Goal: Transaction & Acquisition: Purchase product/service

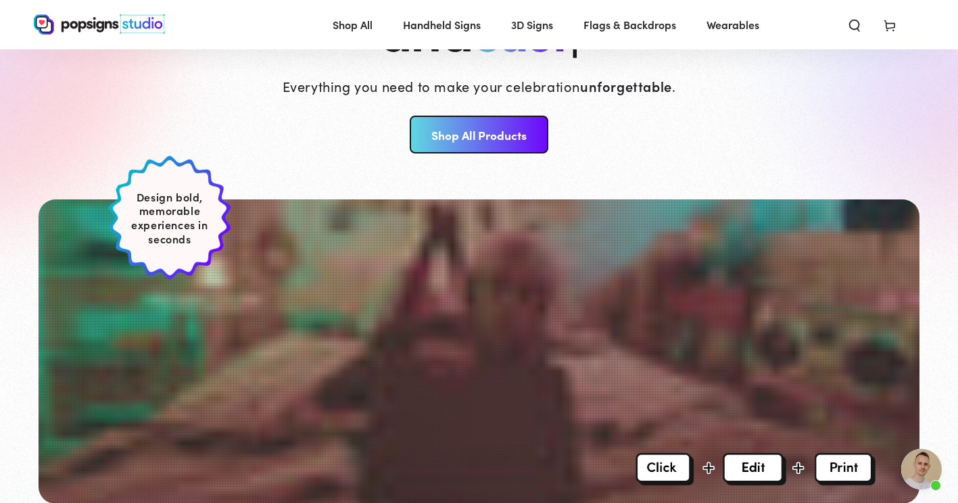
scroll to position [202, 0]
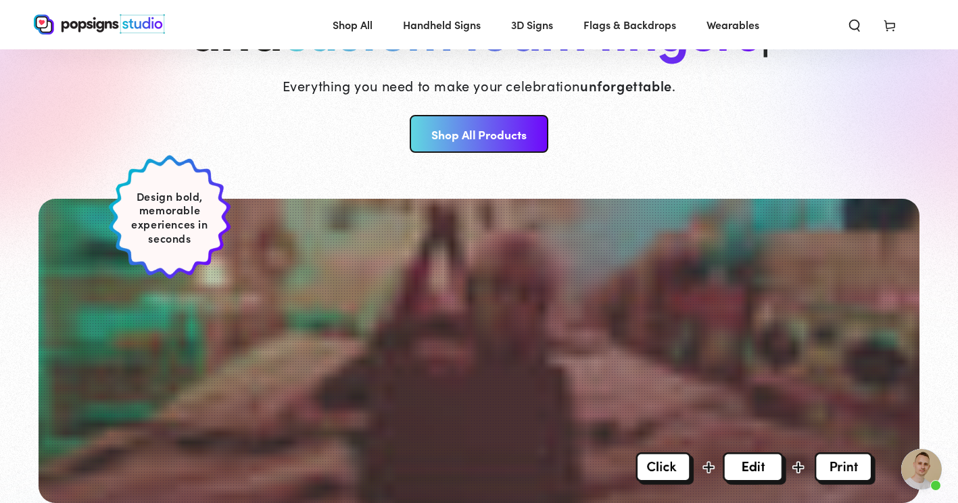
click at [484, 137] on link "Shop All Products" at bounding box center [479, 134] width 139 height 38
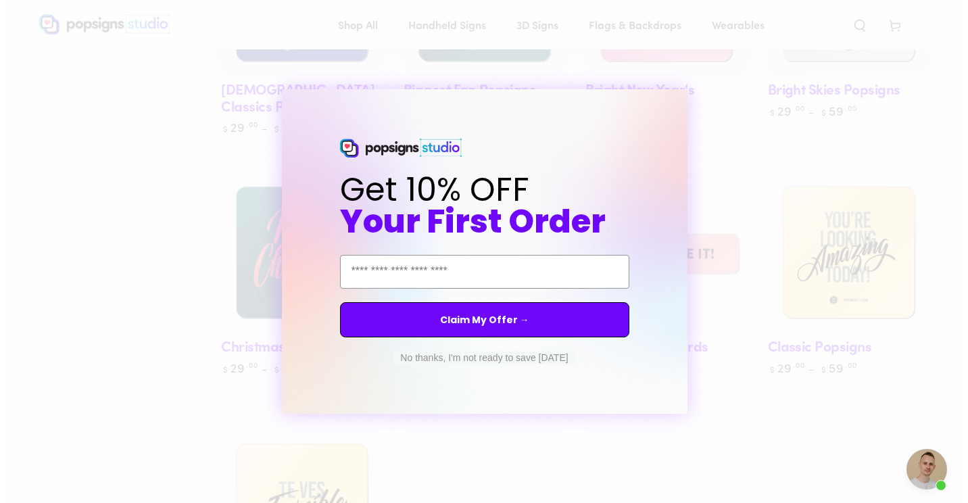
scroll to position [621, 0]
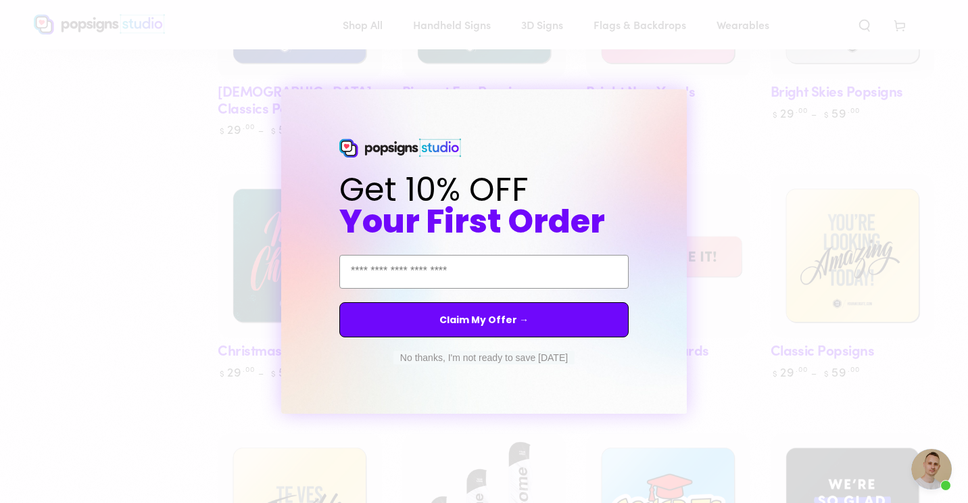
click at [492, 354] on button "No thanks, I'm not ready to save today" at bounding box center [484, 358] width 181 height 14
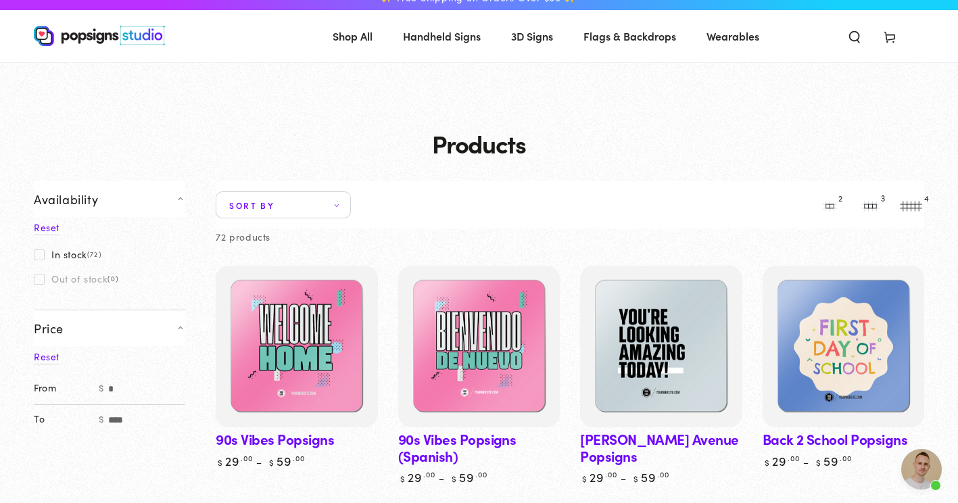
scroll to position [0, 0]
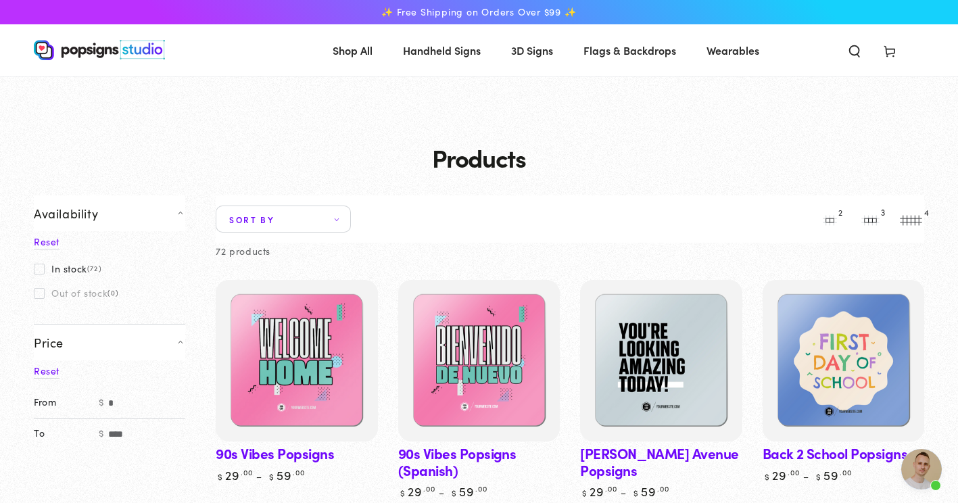
click at [729, 47] on span "Wearables" at bounding box center [733, 51] width 53 height 20
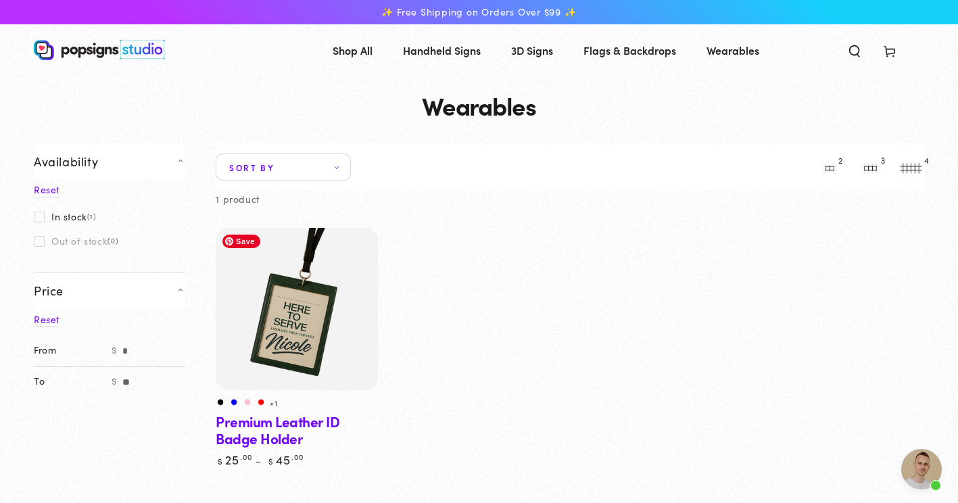
scroll to position [1063, 0]
click at [310, 310] on img at bounding box center [297, 309] width 167 height 167
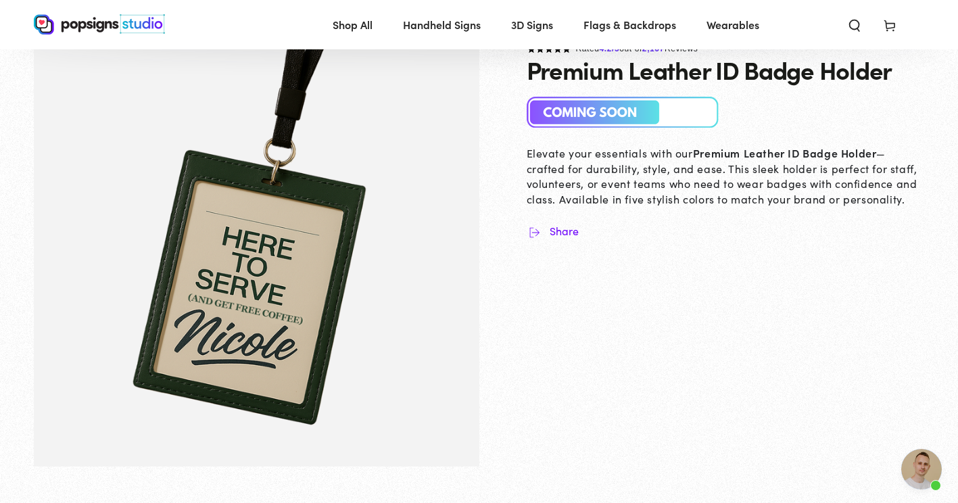
scroll to position [50, 0]
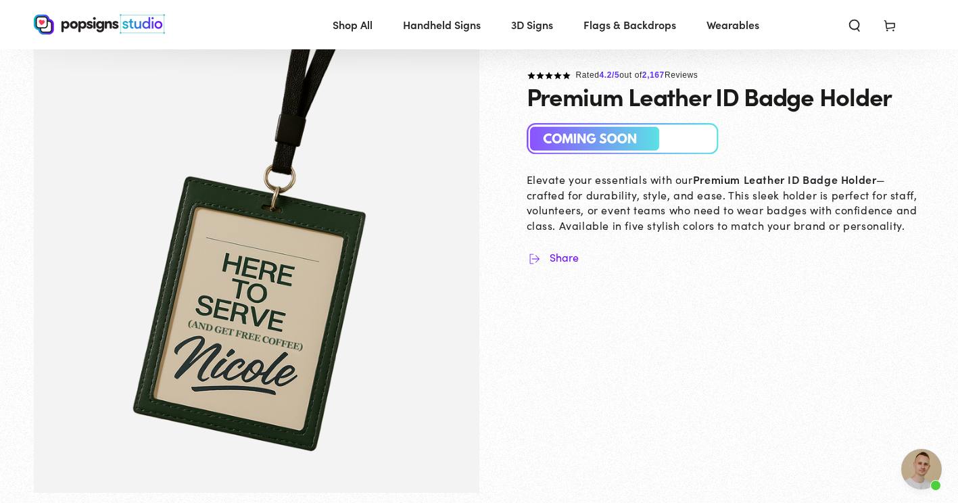
click at [599, 141] on img at bounding box center [623, 139] width 193 height 32
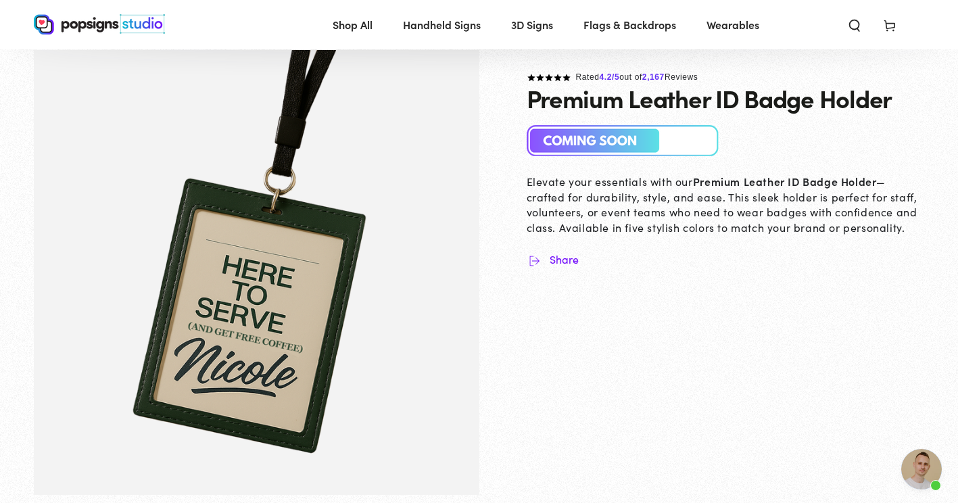
scroll to position [0, 0]
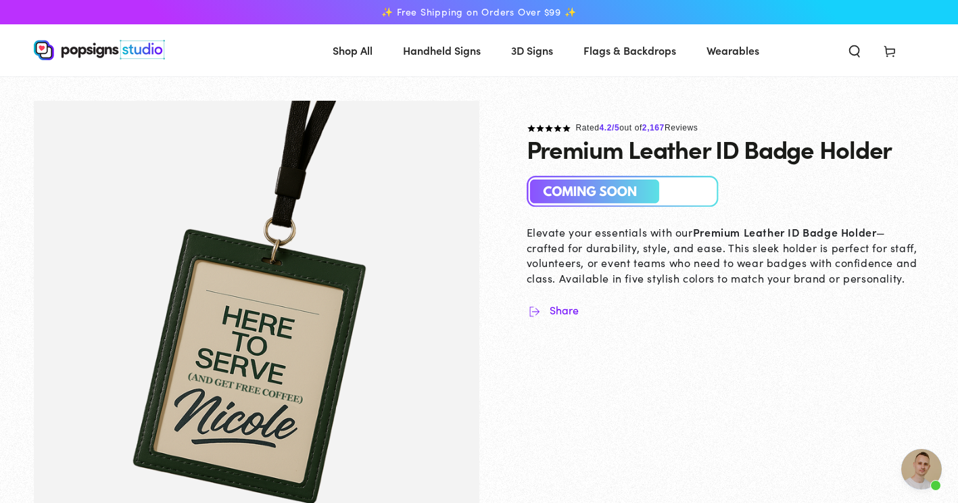
click at [619, 189] on img at bounding box center [623, 192] width 193 height 32
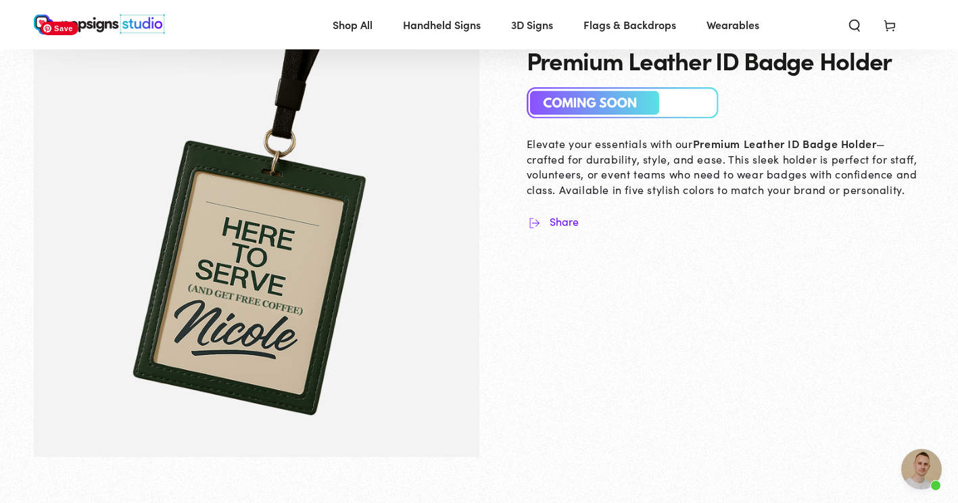
click at [294, 294] on img "Gallery Viewer" at bounding box center [257, 235] width 446 height 446
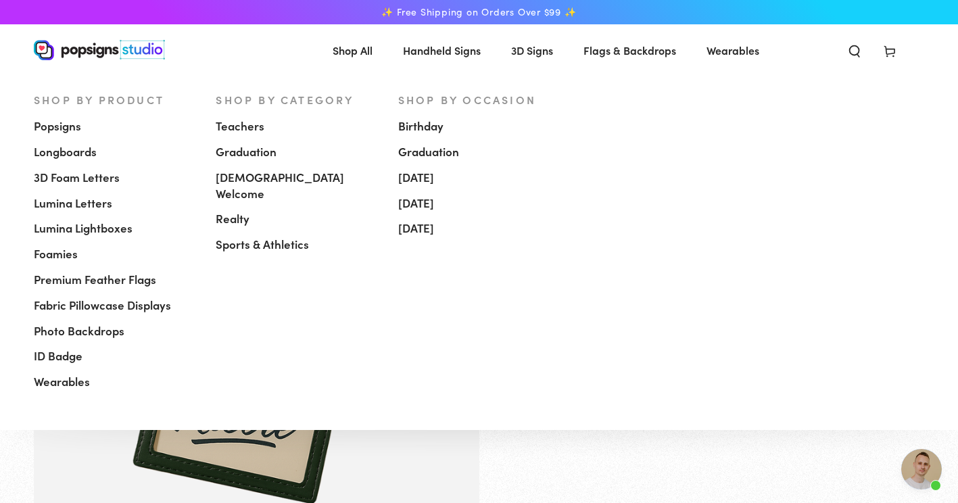
click at [54, 360] on span "ID Badge" at bounding box center [58, 356] width 49 height 16
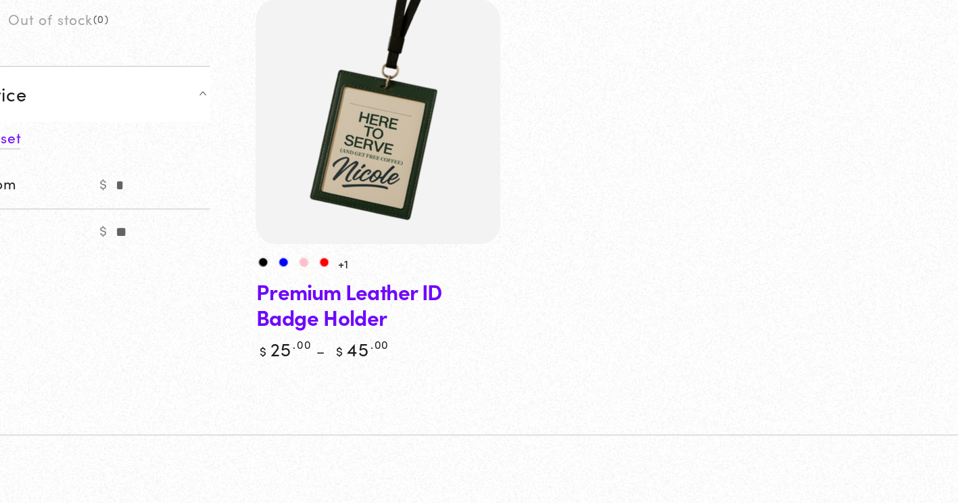
scroll to position [1063, 0]
click at [240, 310] on link "Premium Leather ID Badge Holder" at bounding box center [297, 238] width 162 height 240
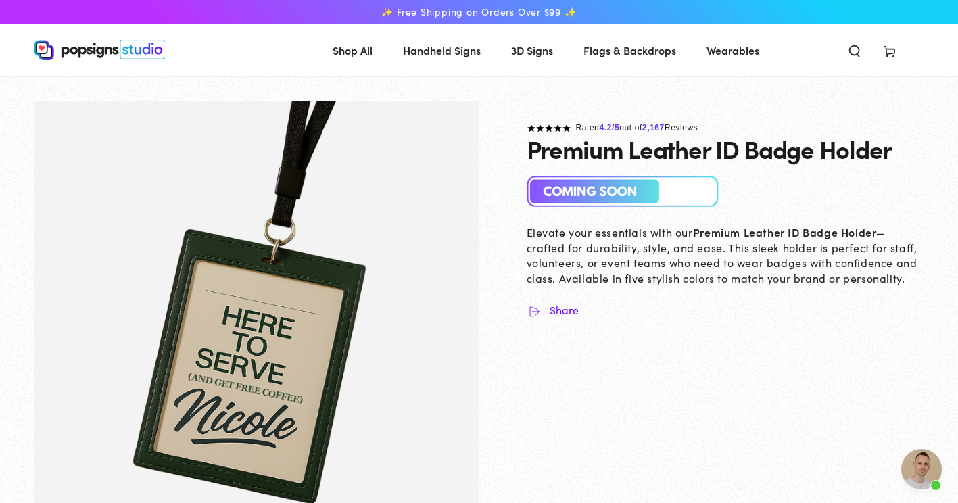
click at [853, 52] on icon "Search our site" at bounding box center [855, 51] width 14 height 14
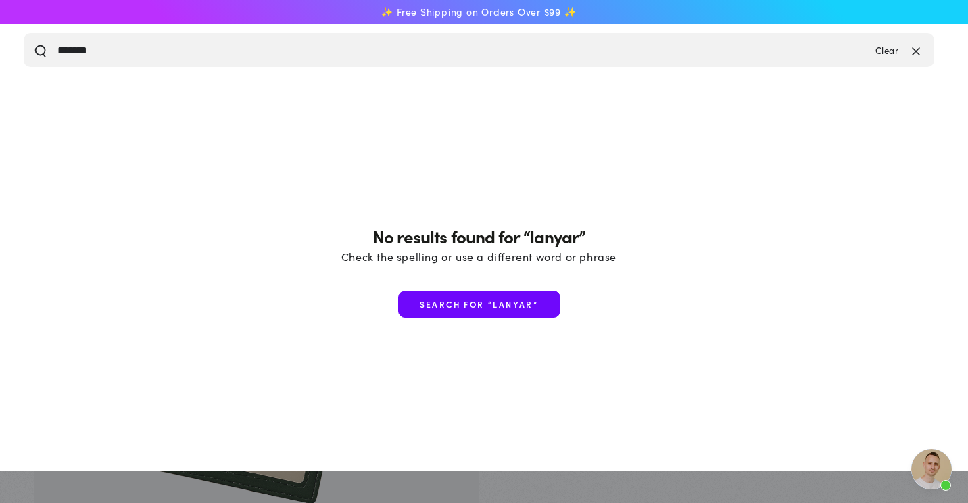
type input "*******"
click at [34, 43] on button "Search our site" at bounding box center [41, 50] width 14 height 14
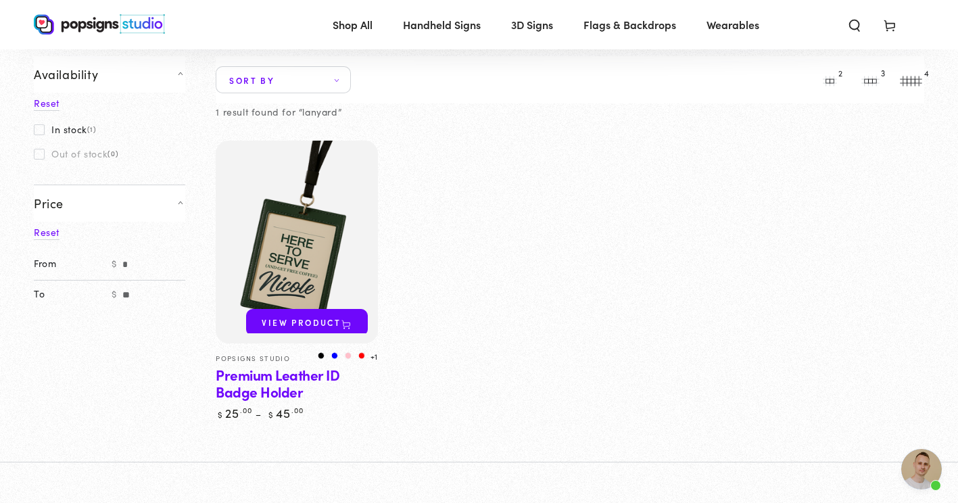
scroll to position [185, 0]
click at [244, 394] on link "Premium Leather ID Badge Holder" at bounding box center [297, 279] width 162 height 280
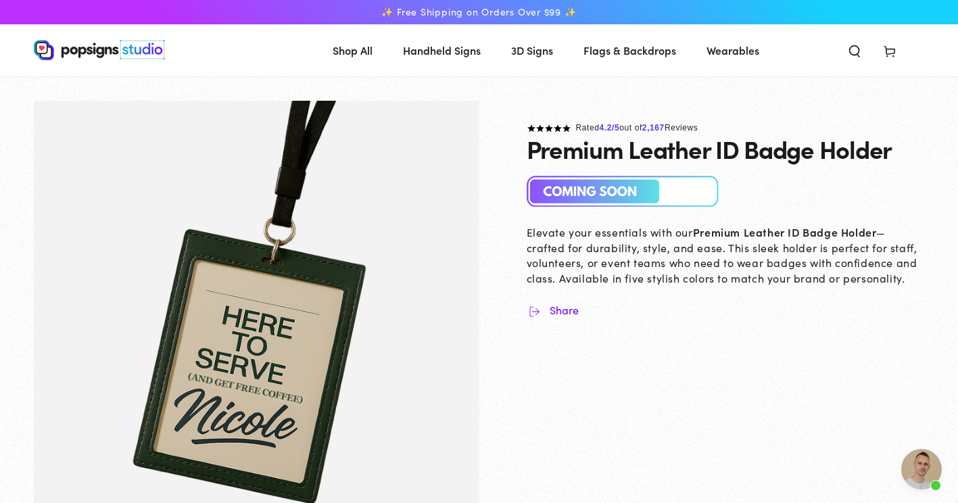
scroll to position [1063, 0]
click at [605, 196] on img at bounding box center [623, 192] width 193 height 32
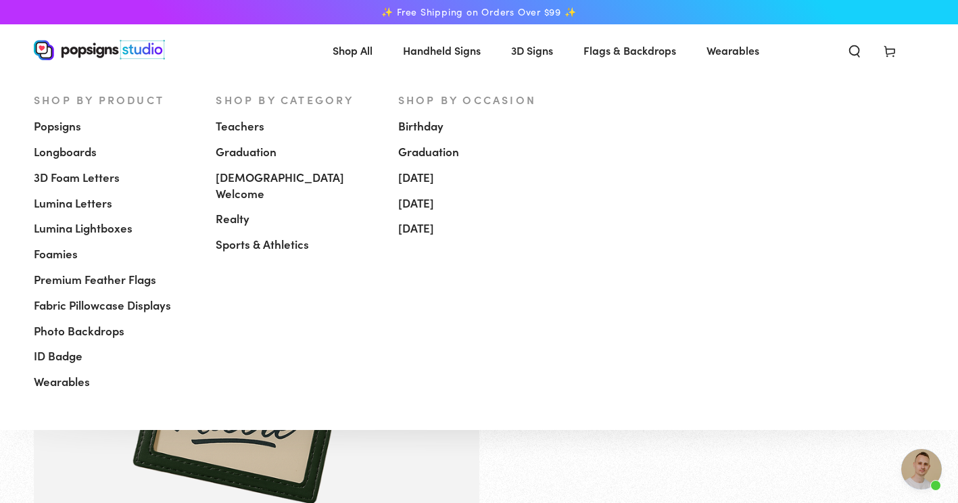
click at [51, 342] on link "Photo Backdrops" at bounding box center [115, 332] width 162 height 26
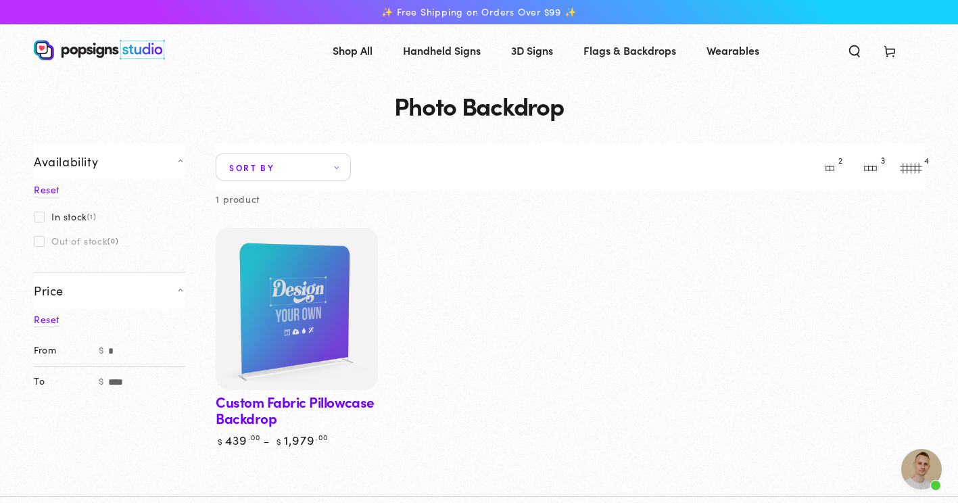
scroll to position [1063, 0]
click at [742, 50] on span "Wearables" at bounding box center [733, 51] width 53 height 20
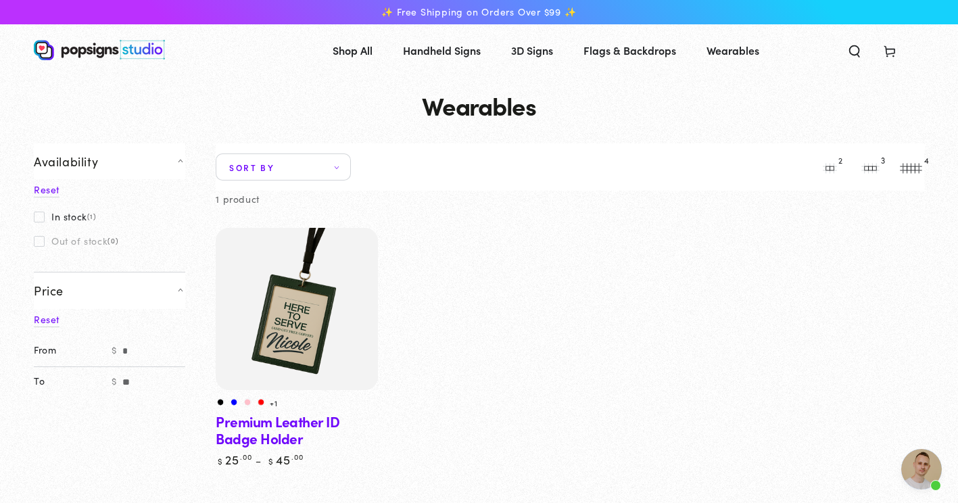
scroll to position [1063, 0]
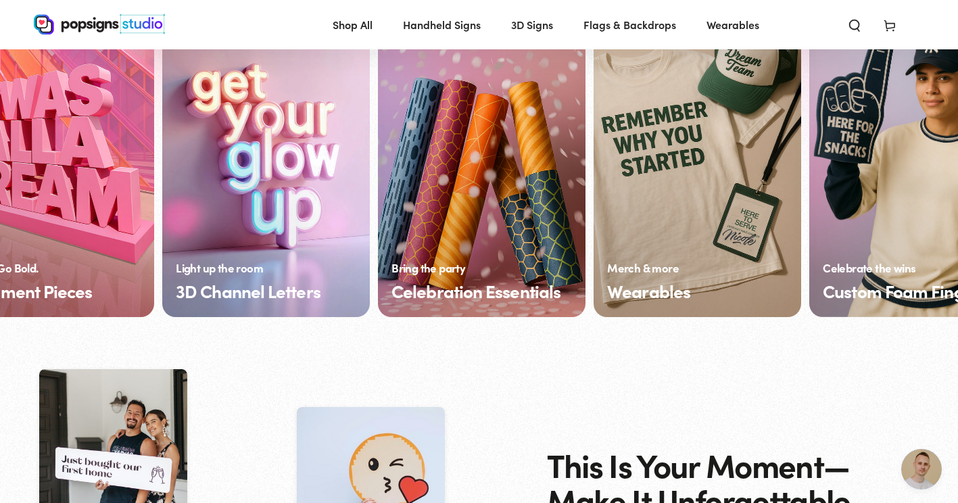
scroll to position [0, 321]
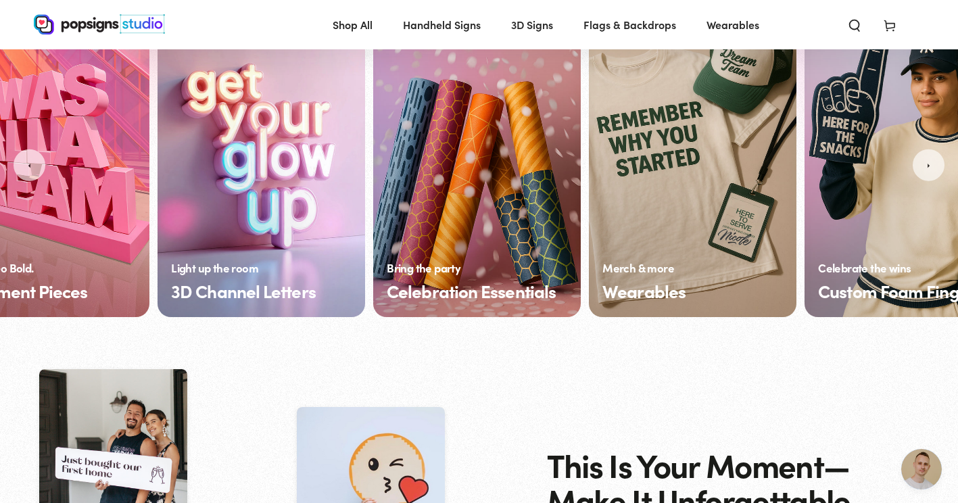
click at [647, 296] on link "Wearables" at bounding box center [693, 165] width 208 height 304
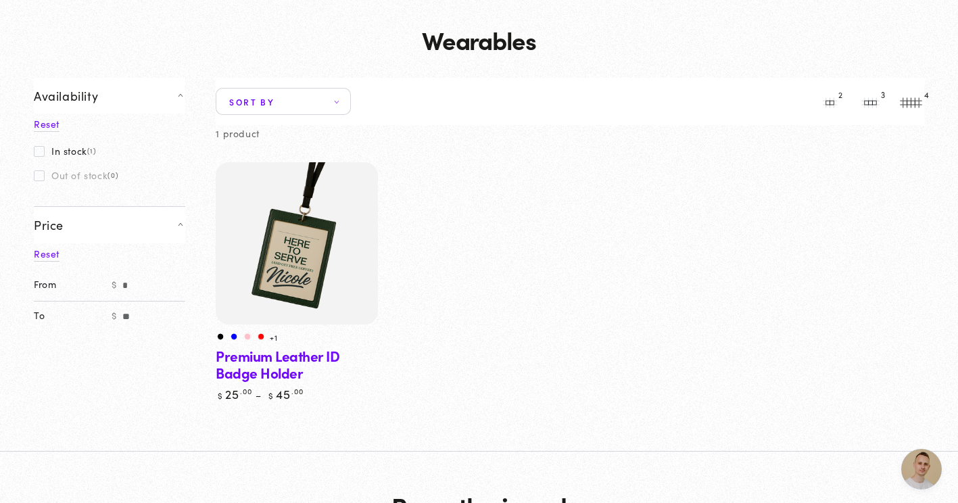
scroll to position [69, 0]
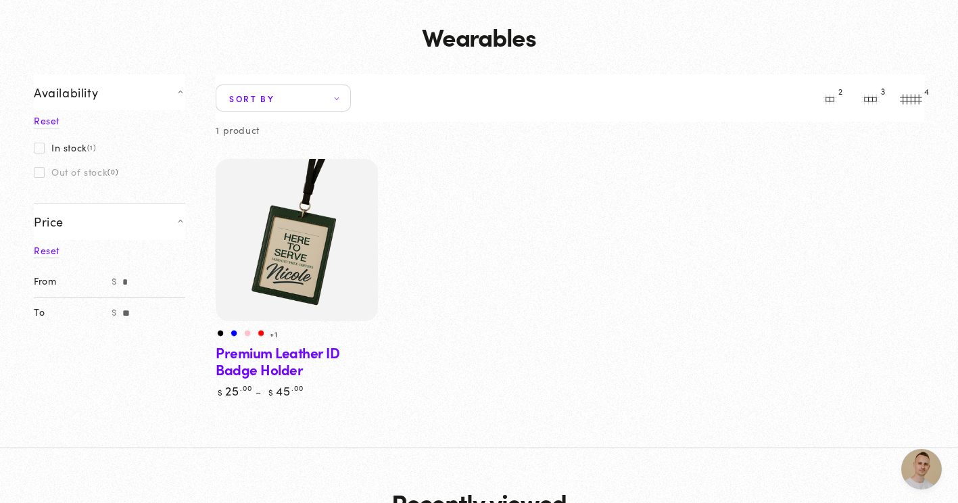
click at [273, 351] on link "Premium Leather ID Badge Holder" at bounding box center [297, 279] width 162 height 240
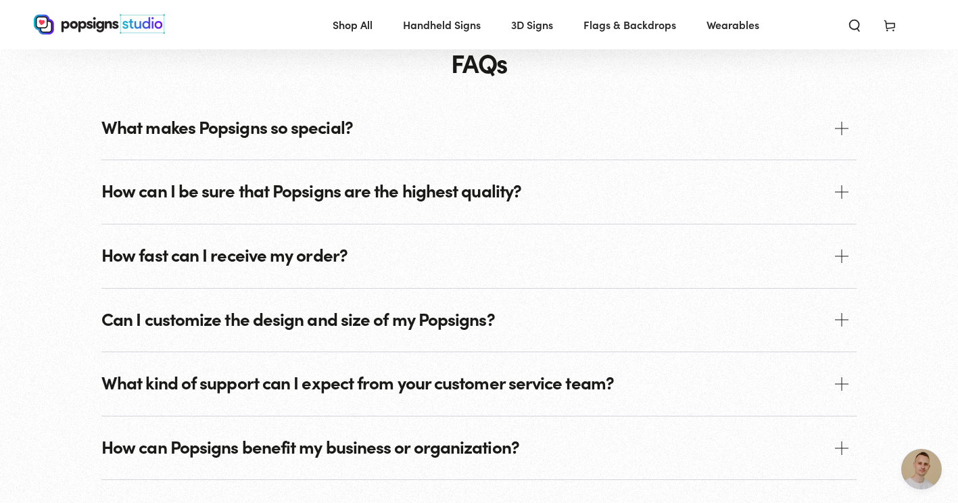
scroll to position [929, 0]
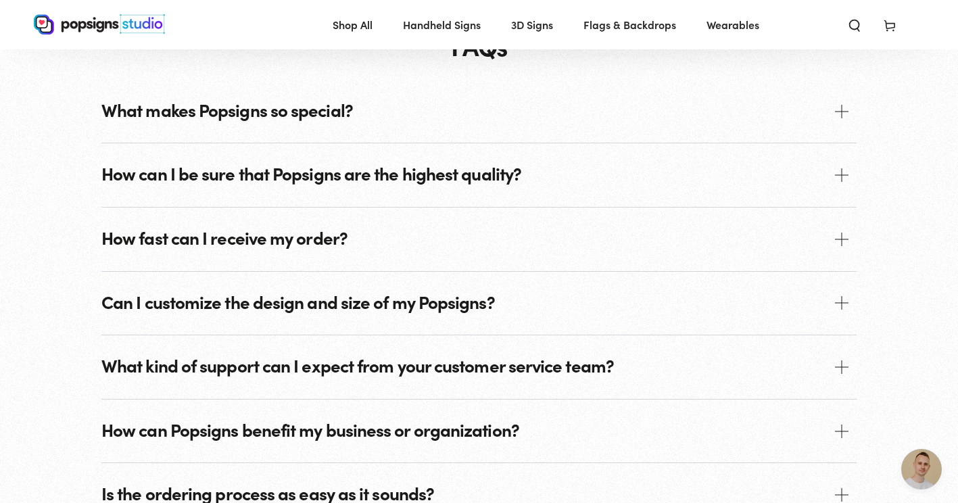
click at [287, 306] on p "Can I customize the design and size of my Popsigns?" at bounding box center [298, 302] width 394 height 20
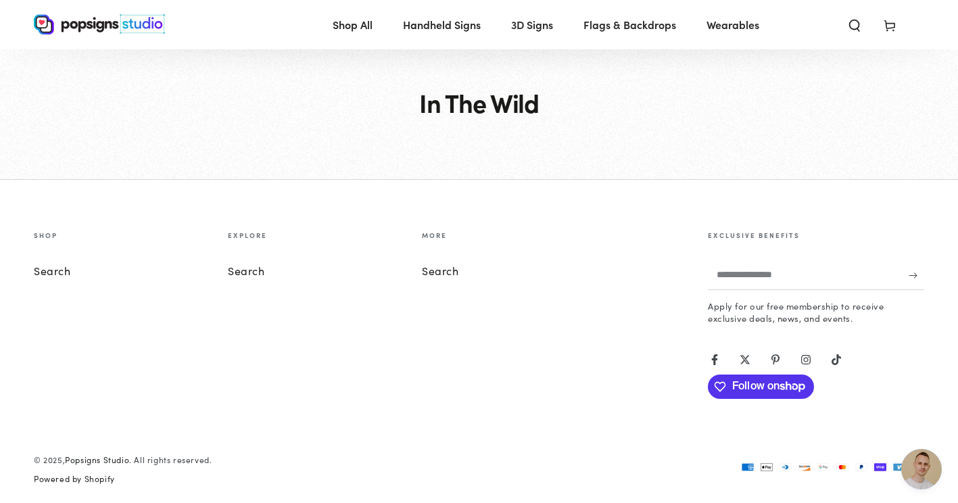
scroll to position [1844, 0]
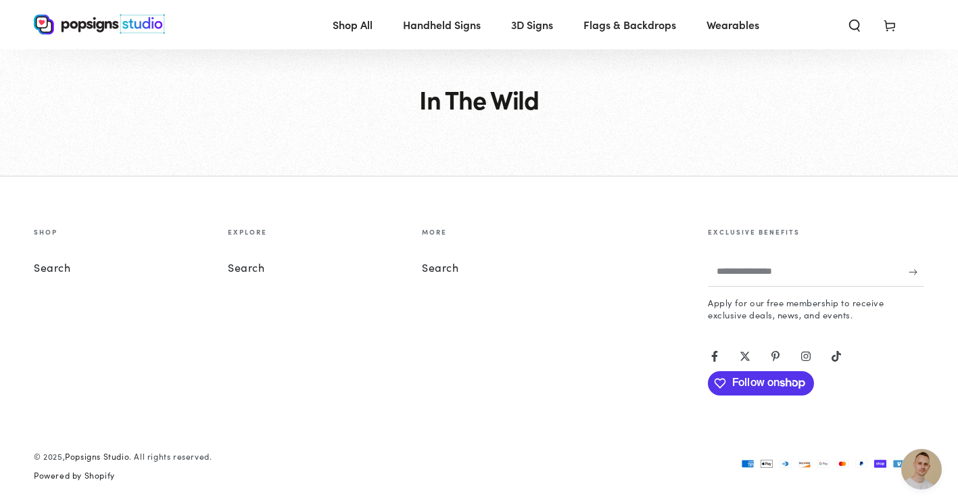
click at [62, 268] on link "Search" at bounding box center [52, 267] width 37 height 15
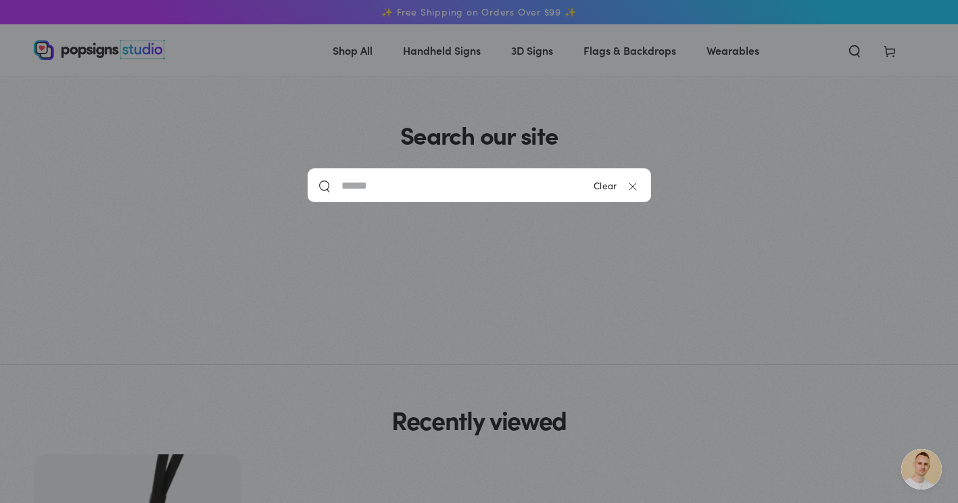
click at [358, 183] on input "Search our site" at bounding box center [464, 185] width 245 height 34
type input "******"
click at [318, 179] on button "Search our site" at bounding box center [325, 186] width 14 height 14
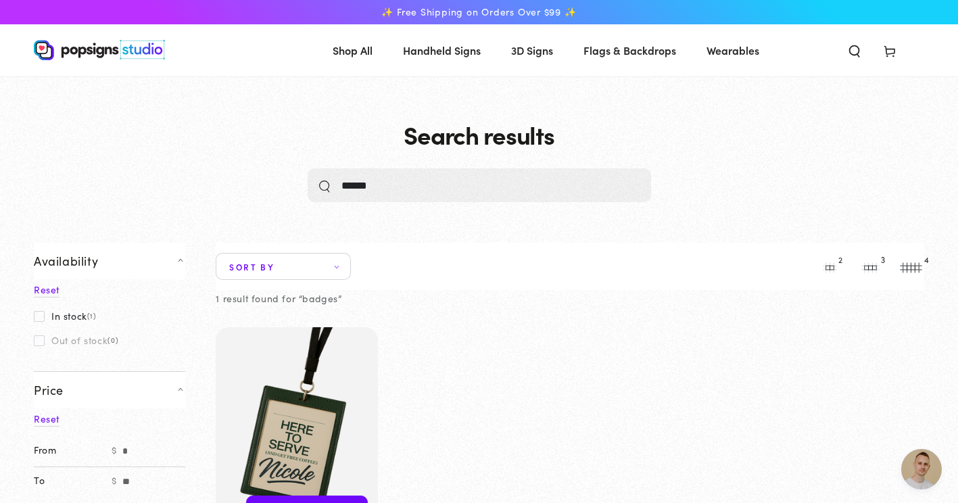
scroll to position [1063, 0]
